Goal: Information Seeking & Learning: Learn about a topic

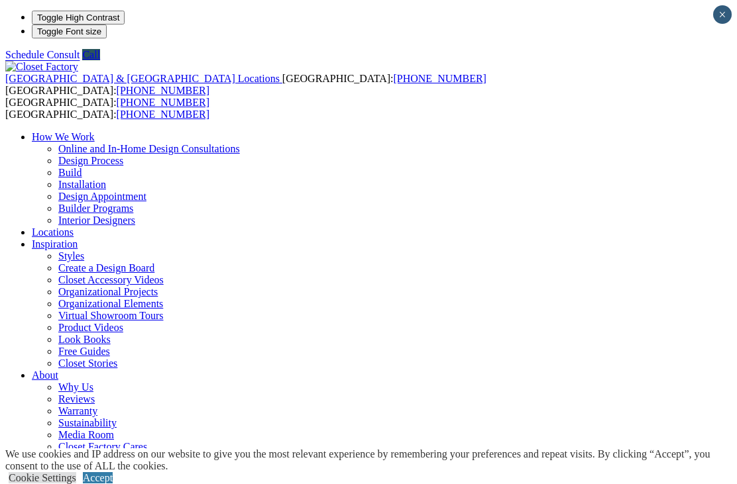
click at [113, 472] on link "Accept" at bounding box center [98, 477] width 30 height 11
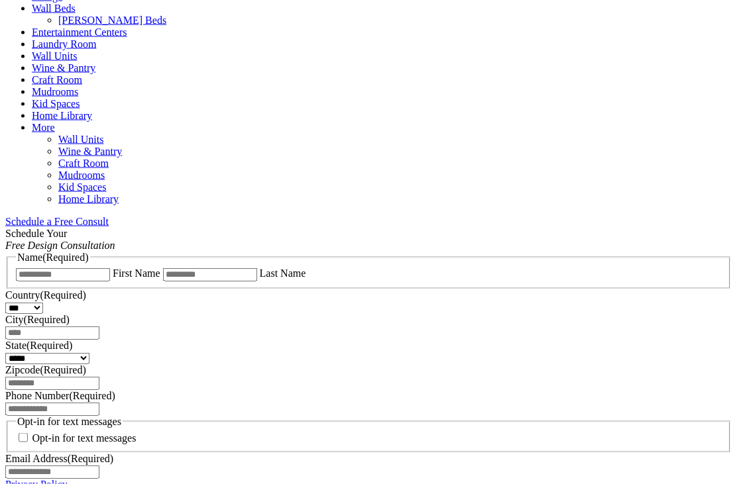
scroll to position [675, 0]
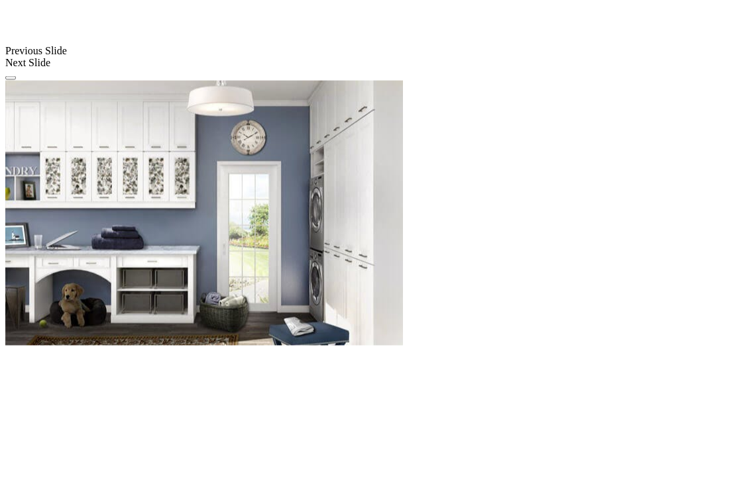
scroll to position [1176, 0]
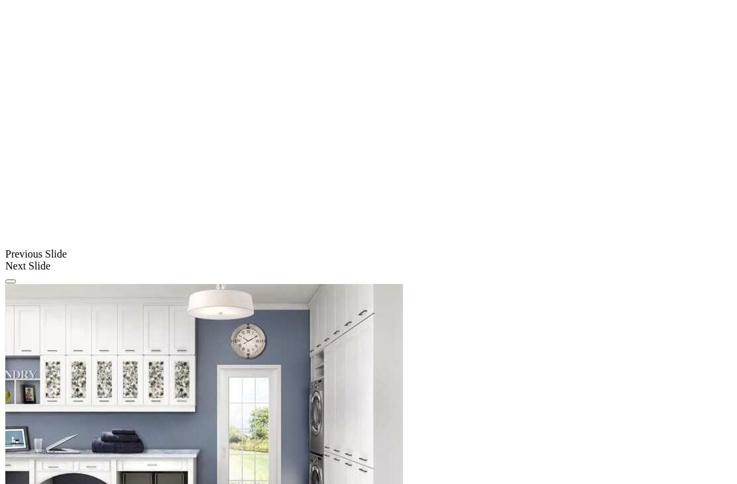
scroll to position [967, 0]
